Goal: Navigation & Orientation: Find specific page/section

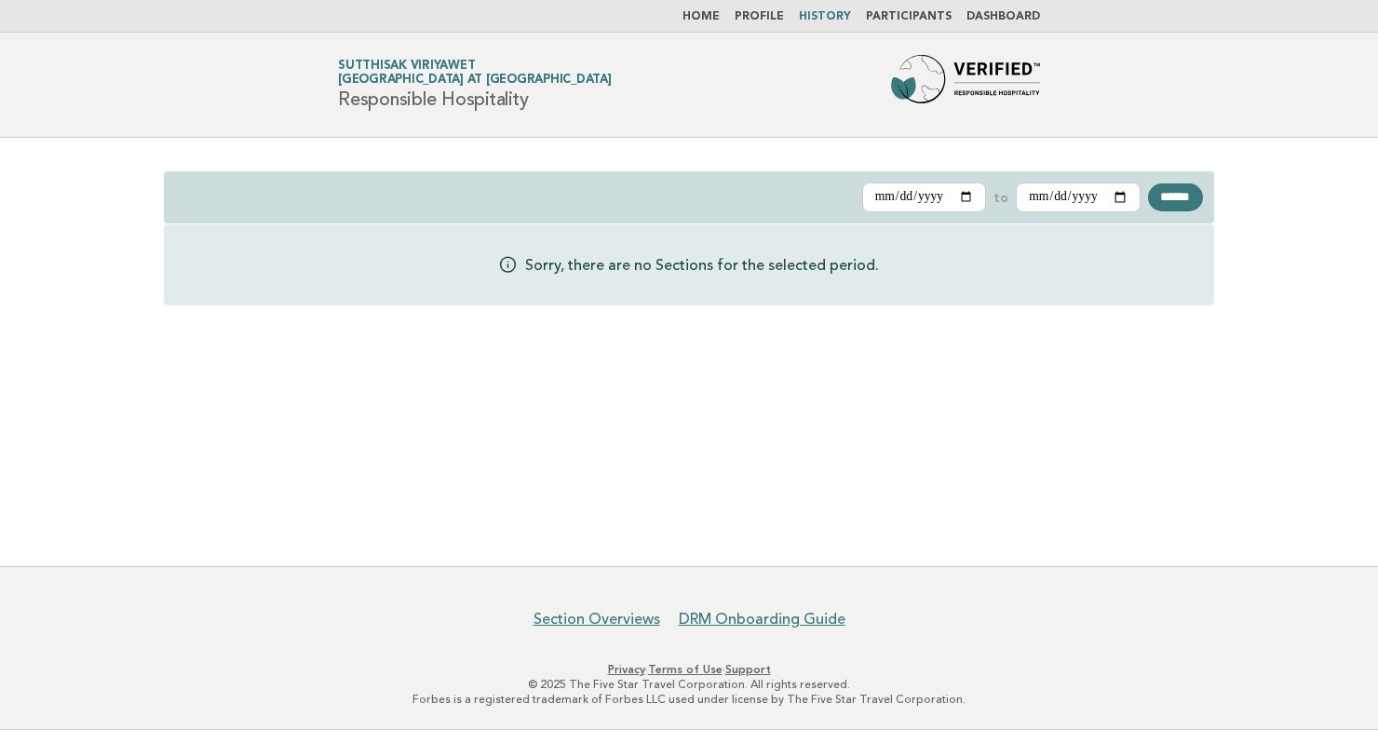
click at [995, 8] on nav "Home Profile History Participants Dashboard" at bounding box center [689, 16] width 1378 height 33
click at [997, 10] on li "Dashboard" at bounding box center [1004, 16] width 74 height 15
click at [928, 8] on nav "Home Profile History Participants Dashboard" at bounding box center [689, 16] width 1378 height 33
click at [945, 17] on link "Participants" at bounding box center [909, 16] width 86 height 11
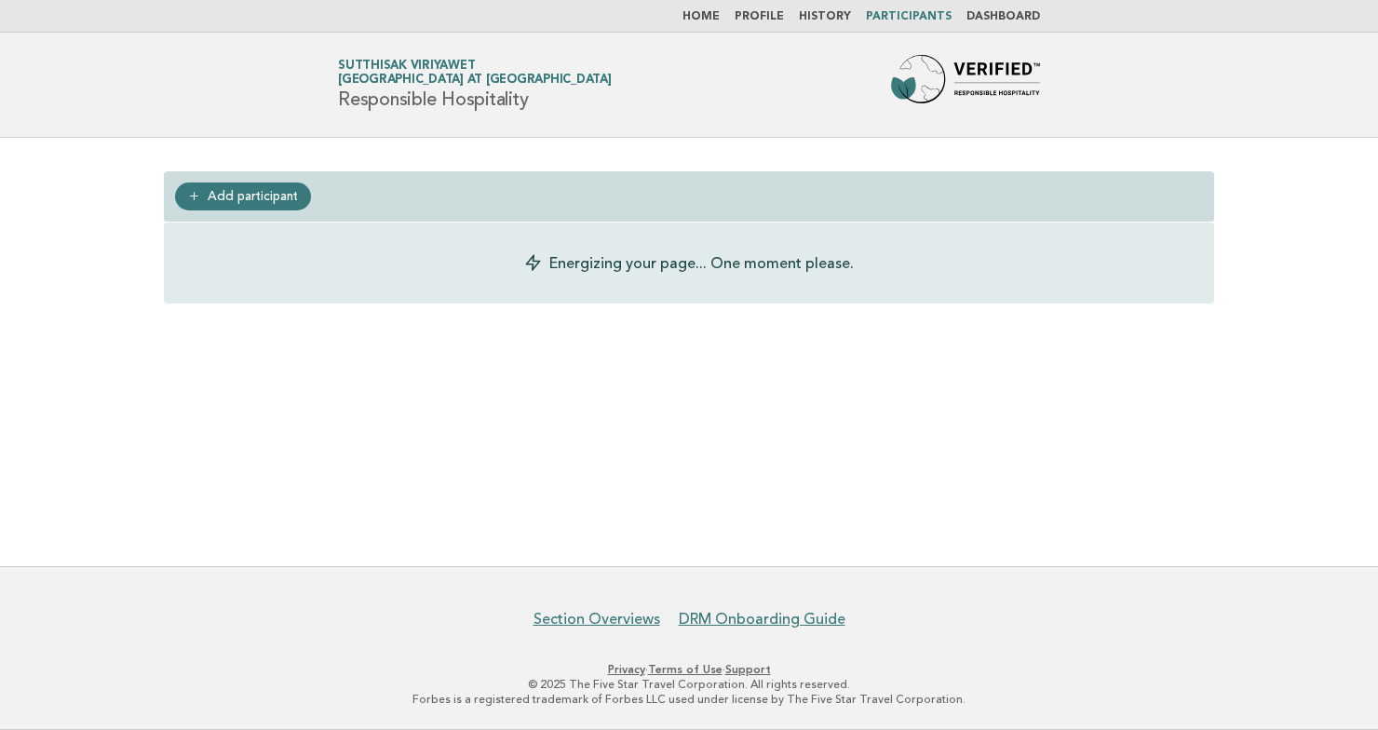
click at [1015, 18] on link "Dashboard" at bounding box center [1004, 16] width 74 height 11
